Goal: Task Accomplishment & Management: Manage account settings

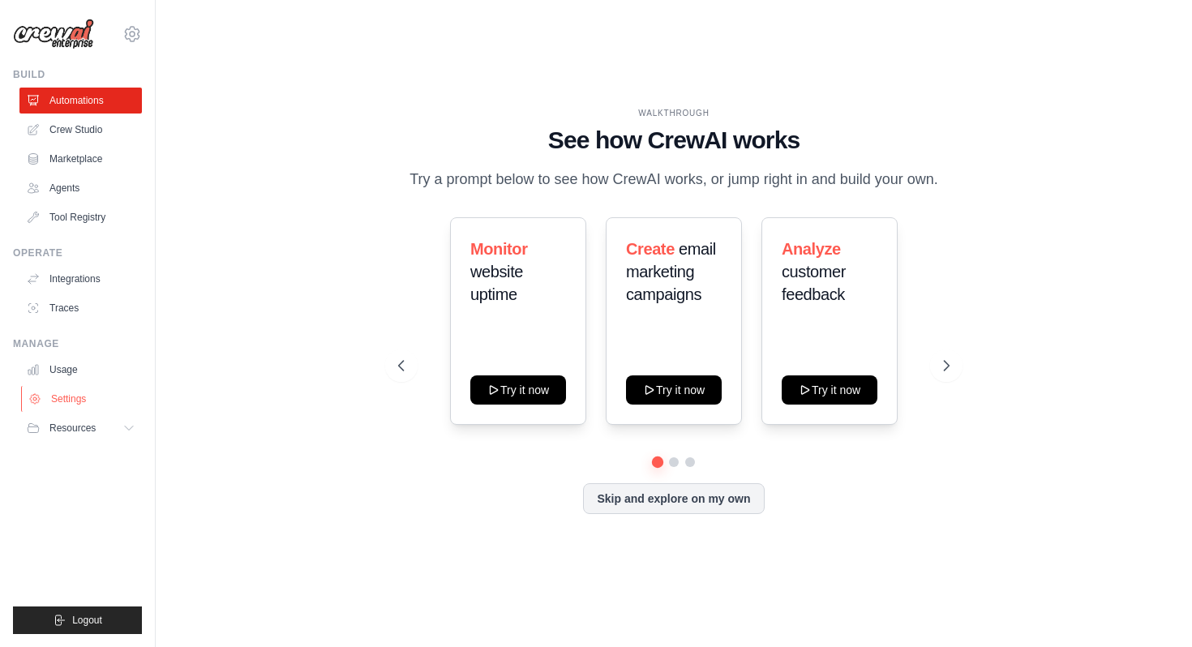
click at [73, 394] on link "Settings" at bounding box center [82, 399] width 122 height 26
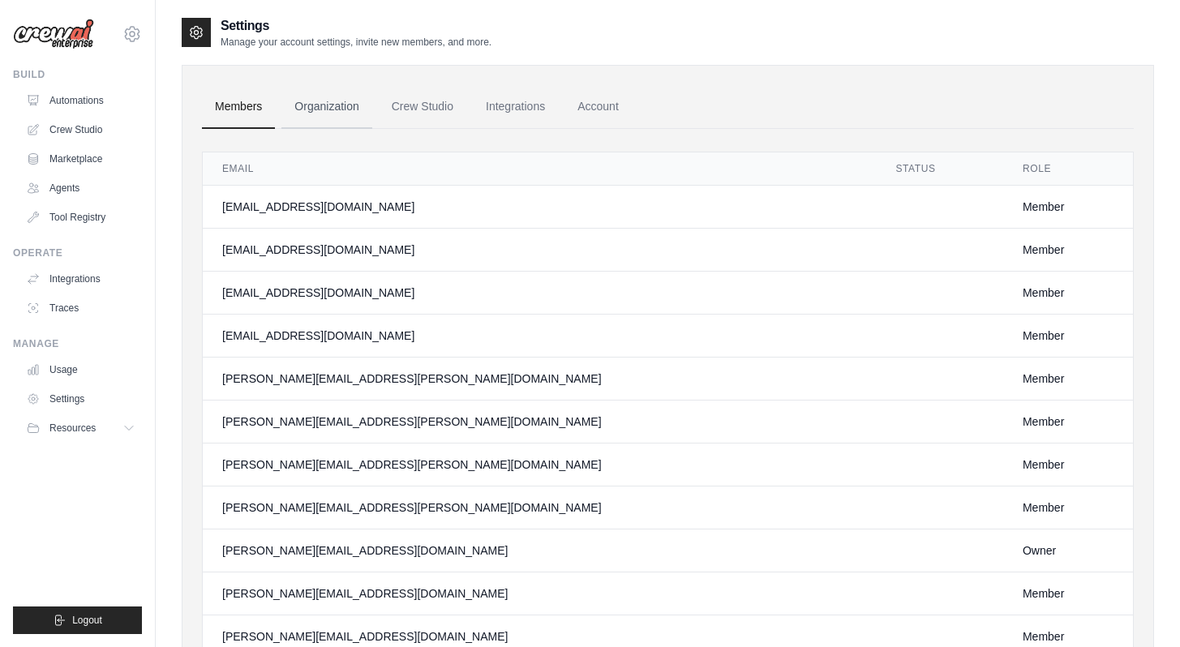
click at [330, 101] on link "Organization" at bounding box center [326, 107] width 90 height 44
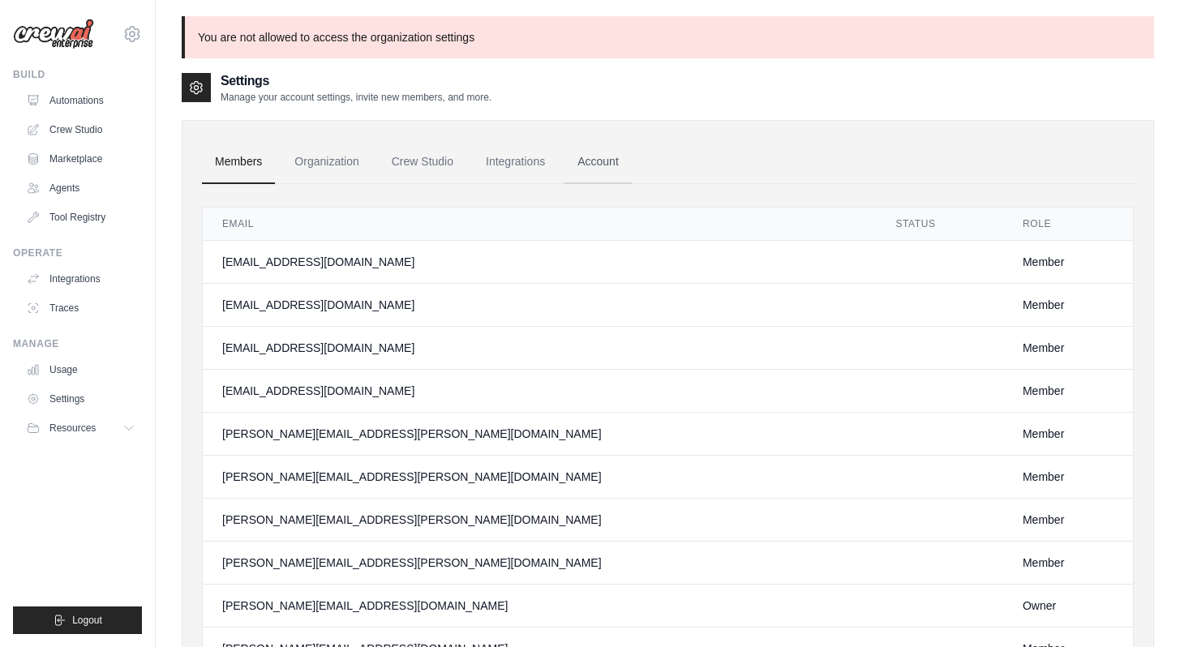
click at [614, 160] on link "Account" at bounding box center [597, 162] width 67 height 44
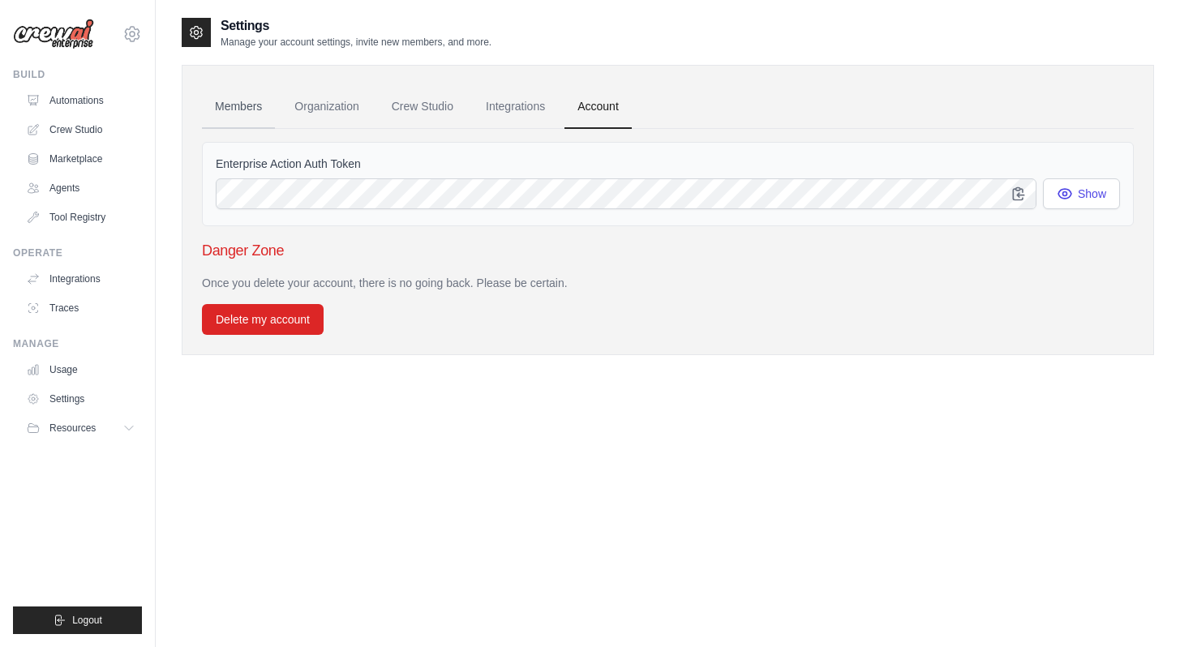
click at [244, 103] on link "Members" at bounding box center [238, 107] width 73 height 44
